Goal: Information Seeking & Learning: Compare options

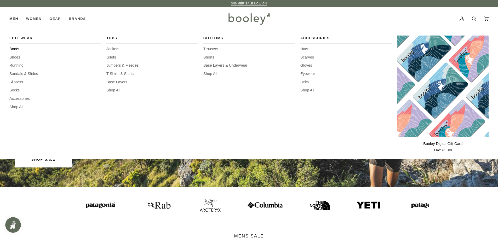
click at [16, 49] on span "Boots" at bounding box center [54, 49] width 91 height 6
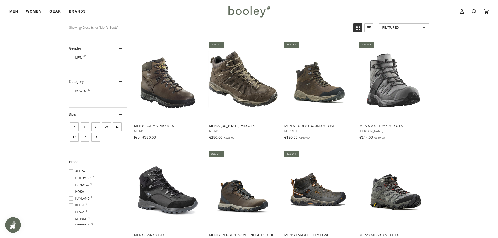
scroll to position [78, 0]
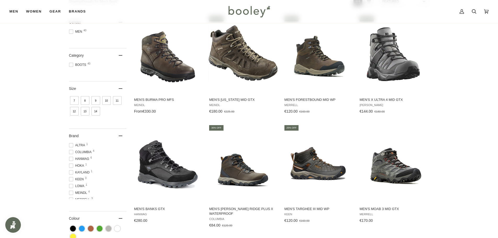
click at [79, 159] on span "Hanwag 6" at bounding box center [80, 159] width 22 height 5
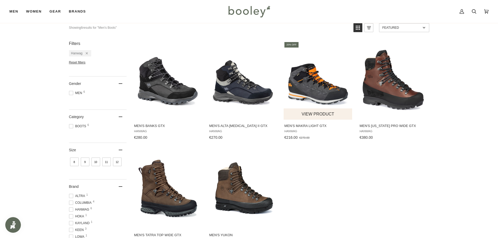
scroll to position [78, 0]
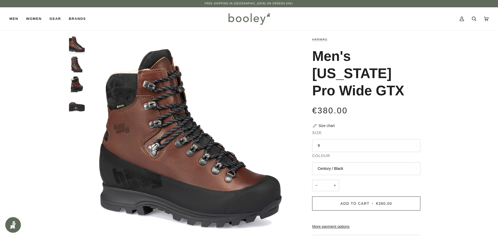
click at [329, 139] on button "9" at bounding box center [366, 145] width 108 height 13
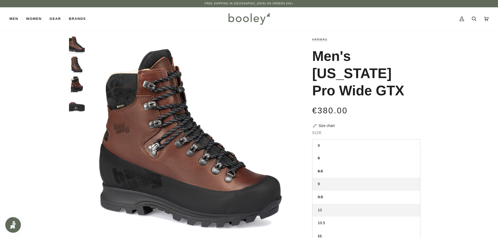
click at [323, 204] on link "10" at bounding box center [366, 210] width 108 height 13
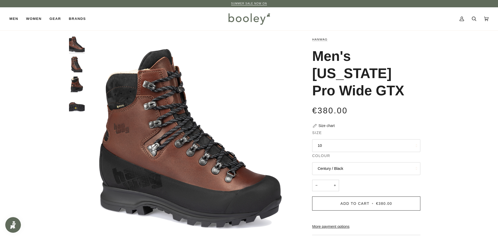
click at [77, 66] on img "Hanwag Men's Alaska Pro Wide GTX - Booley Galway" at bounding box center [77, 65] width 16 height 16
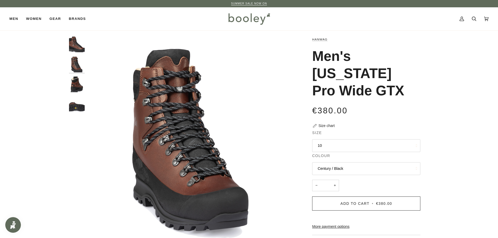
click at [76, 83] on img "Hanwag Men's Alaska Pro Wide GTX - Booley Galway" at bounding box center [77, 85] width 16 height 16
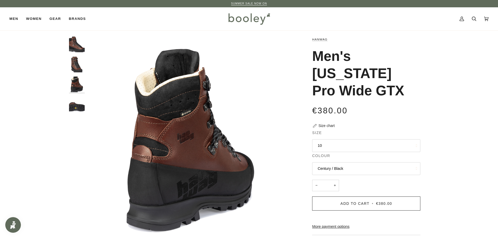
click at [77, 105] on img "Hanwag Men's Alaska Pro Wide GTX - Booley Galway" at bounding box center [77, 105] width 16 height 16
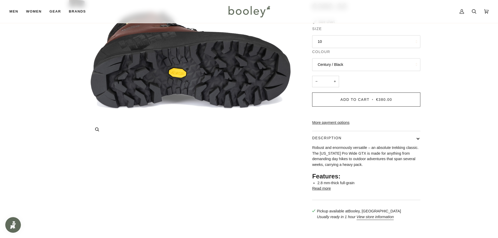
scroll to position [105, 0]
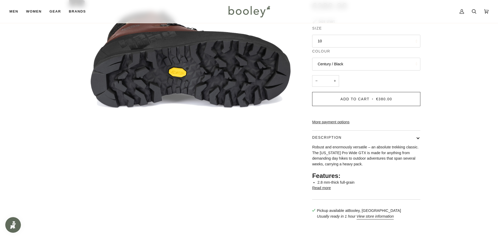
click at [328, 185] on button "Read more" at bounding box center [321, 188] width 19 height 6
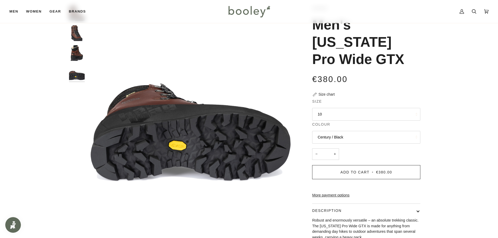
scroll to position [26, 0]
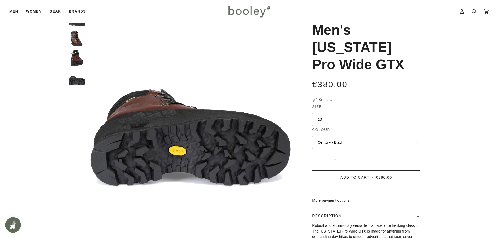
click at [86, 63] on div at bounding box center [78, 50] width 18 height 80
click at [77, 64] on img "Hanwag Men's Alaska Pro Wide GTX - Booley Galway" at bounding box center [77, 58] width 16 height 16
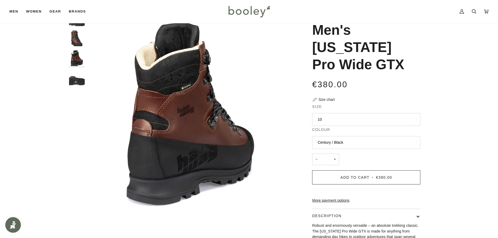
click at [81, 44] on img "Hanwag Men's Alaska Pro Wide GTX - Booley Galway" at bounding box center [77, 39] width 16 height 16
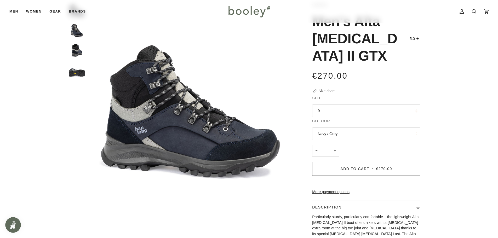
scroll to position [26, 0]
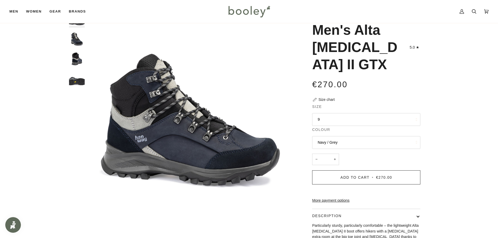
click at [330, 113] on button "9" at bounding box center [366, 119] width 108 height 13
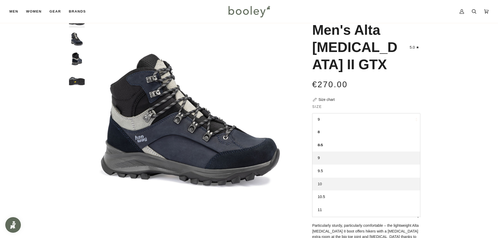
click at [334, 178] on link "10" at bounding box center [366, 184] width 108 height 13
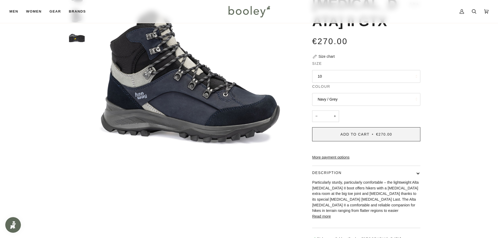
scroll to position [52, 0]
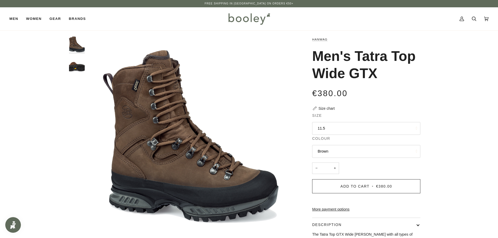
click at [350, 132] on button "11.5" at bounding box center [366, 128] width 108 height 13
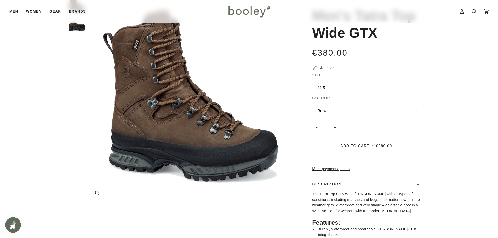
scroll to position [26, 0]
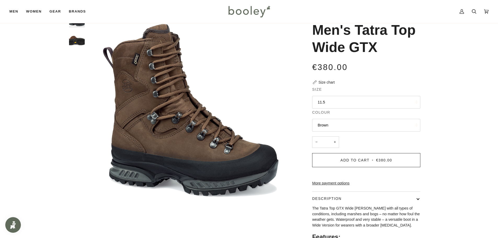
click at [358, 99] on button "11.5" at bounding box center [366, 102] width 108 height 13
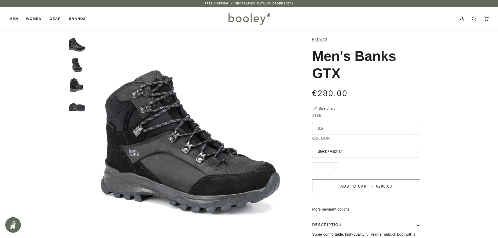
click at [359, 134] on button "8.5" at bounding box center [366, 128] width 108 height 13
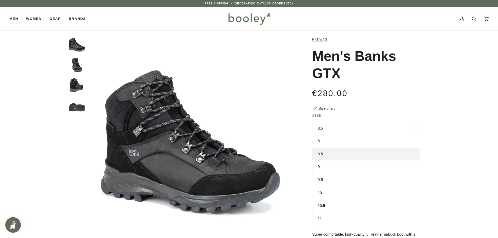
click at [455, 134] on div "Zoom Zoom" at bounding box center [249, 177] width 498 height 281
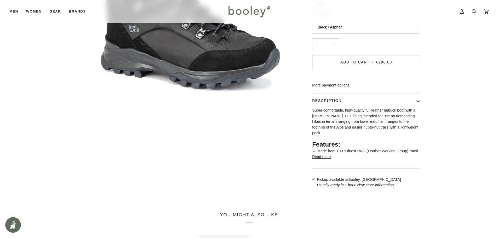
scroll to position [157, 0]
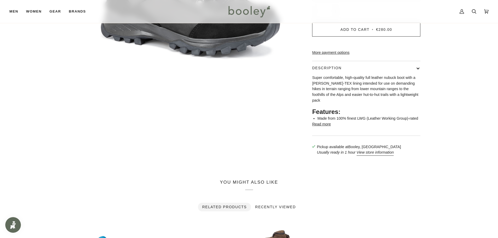
click at [328, 127] on button "Read more" at bounding box center [321, 125] width 19 height 6
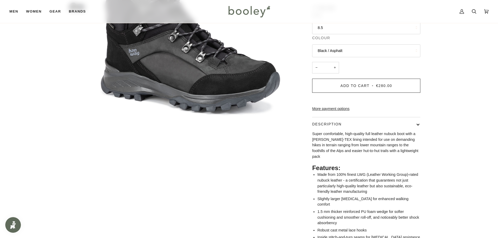
scroll to position [52, 0]
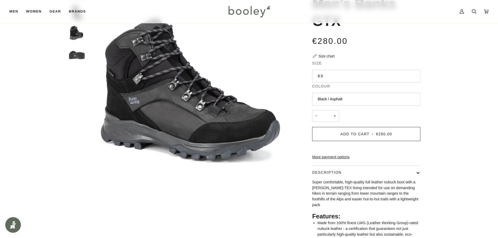
click at [417, 77] on button "8.5" at bounding box center [366, 76] width 108 height 13
